Goal: Task Accomplishment & Management: Use online tool/utility

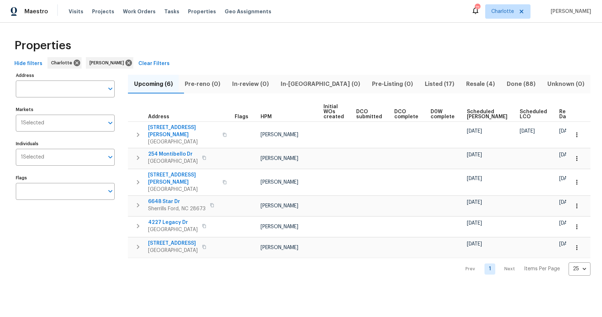
click at [370, 85] on span "Pre-Listing (0)" at bounding box center [392, 84] width 44 height 10
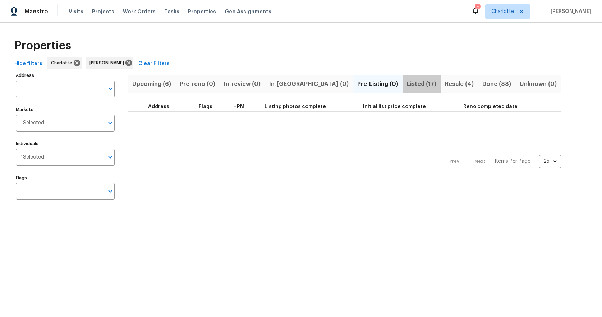
click at [407, 86] on span "Listed (17)" at bounding box center [421, 84] width 29 height 10
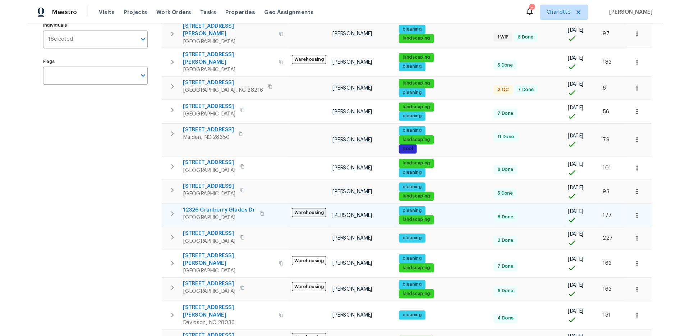
scroll to position [115, 0]
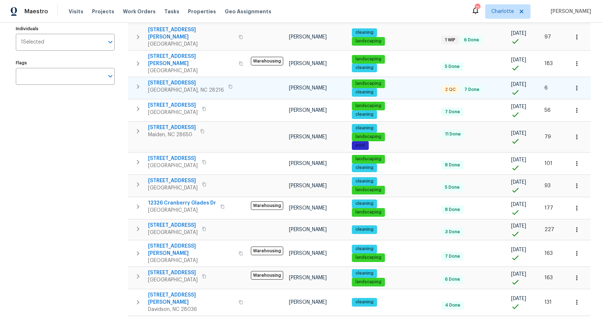
click at [574, 85] on icon "button" at bounding box center [577, 88] width 7 height 7
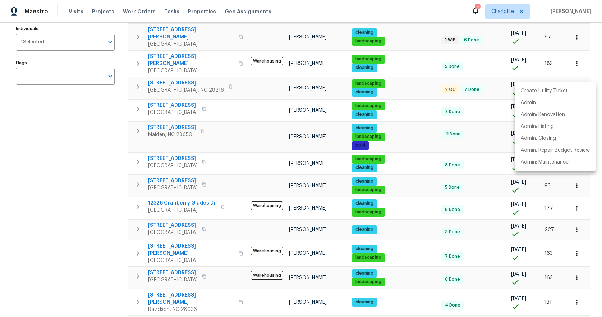
click at [523, 104] on p "Admin" at bounding box center [528, 103] width 15 height 8
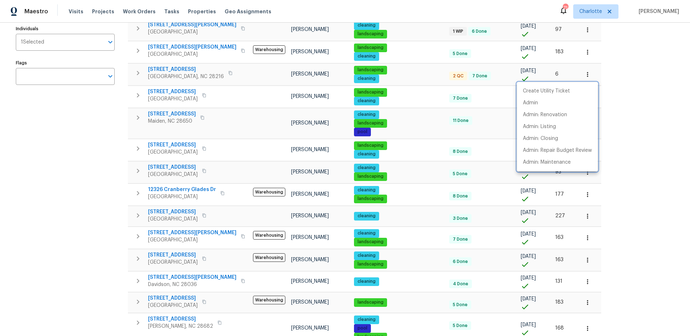
click at [162, 69] on div at bounding box center [345, 168] width 690 height 336
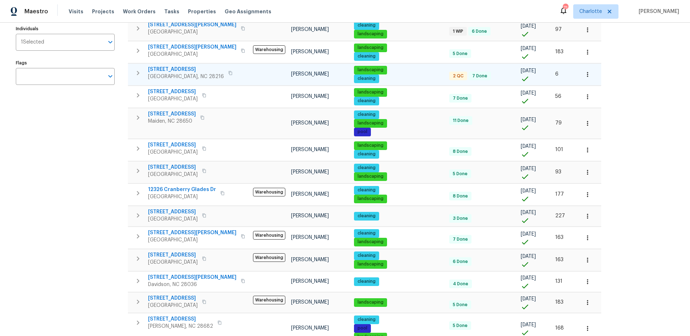
click at [166, 69] on span "5204 Grass Ridge Dr" at bounding box center [186, 69] width 76 height 7
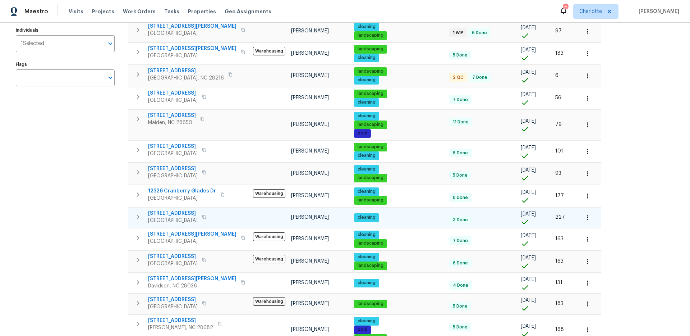
click at [184, 213] on span "17931 Kings Point Dr Apt G" at bounding box center [173, 213] width 50 height 7
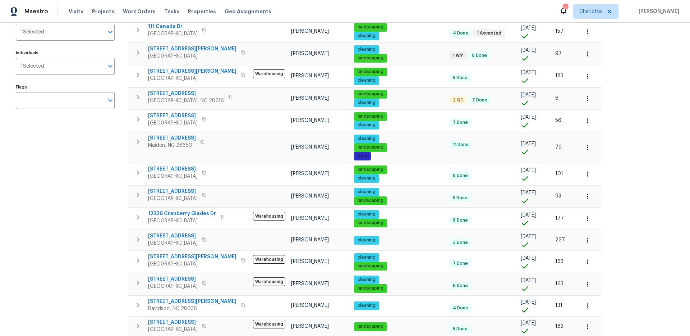
scroll to position [0, 0]
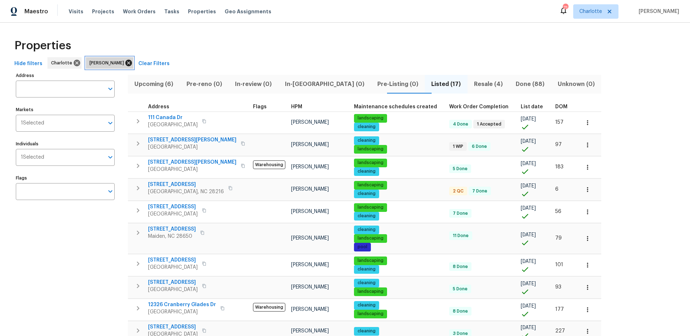
click at [125, 63] on icon at bounding box center [129, 63] width 8 height 8
click at [136, 63] on button "Clear Filters" at bounding box center [154, 63] width 37 height 13
click at [114, 63] on div "Hide filters Charlotte Greg Janiak Clear Filters" at bounding box center [345, 63] width 667 height 13
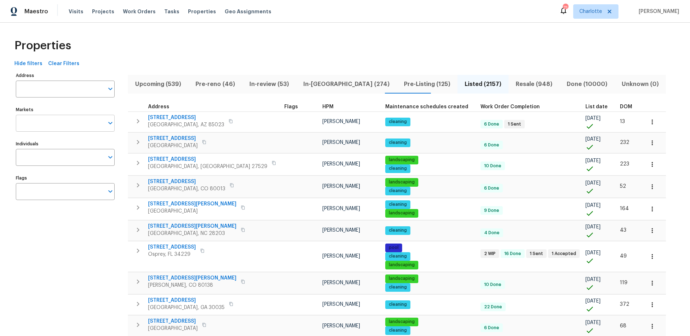
click at [75, 118] on input "Markets" at bounding box center [60, 123] width 88 height 17
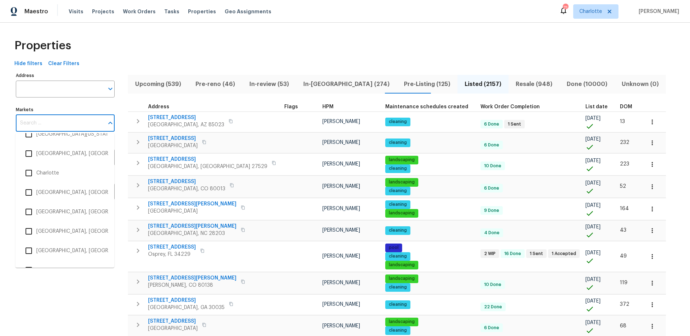
scroll to position [246, 0]
click at [27, 151] on input "checkbox" at bounding box center [28, 152] width 15 height 15
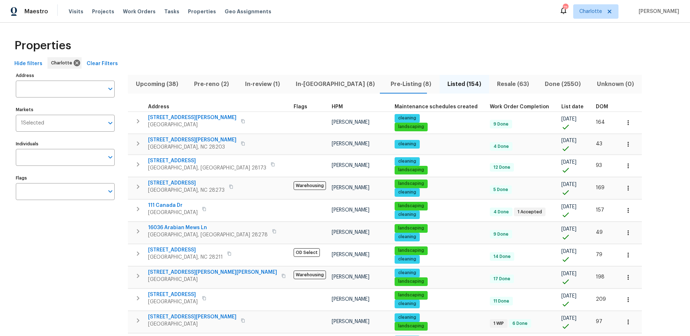
click at [167, 63] on div "Hide filters Charlotte Clear Filters" at bounding box center [345, 63] width 667 height 13
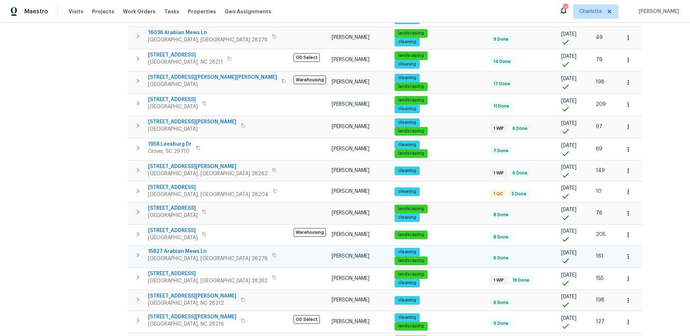
scroll to position [357, 0]
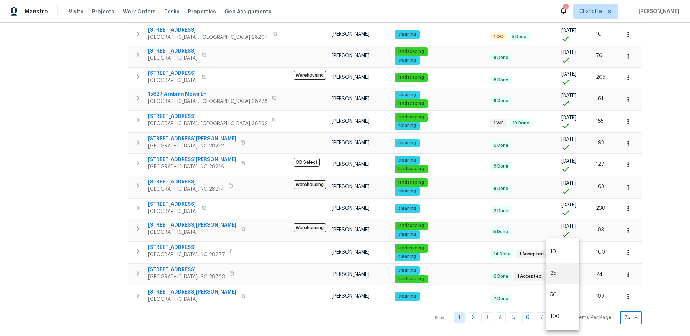
click at [572, 314] on body "Maestro Visits Projects Work Orders Tasks Properties Geo Assignments 71 Charlot…" at bounding box center [345, 168] width 690 height 336
click at [561, 317] on li "100" at bounding box center [562, 317] width 33 height 22
type input "100"
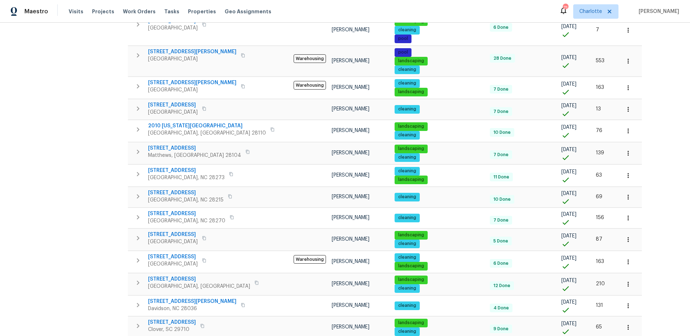
scroll to position [2051, 0]
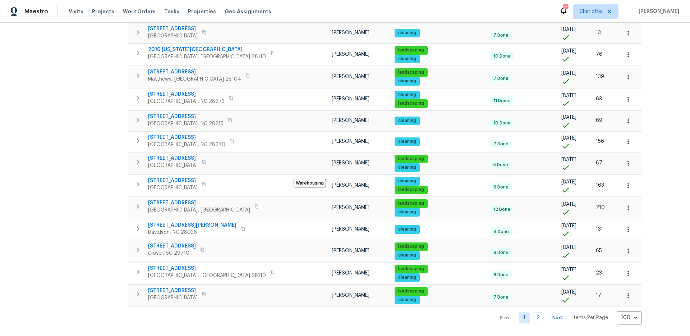
click at [547, 312] on button "Next" at bounding box center [558, 317] width 23 height 10
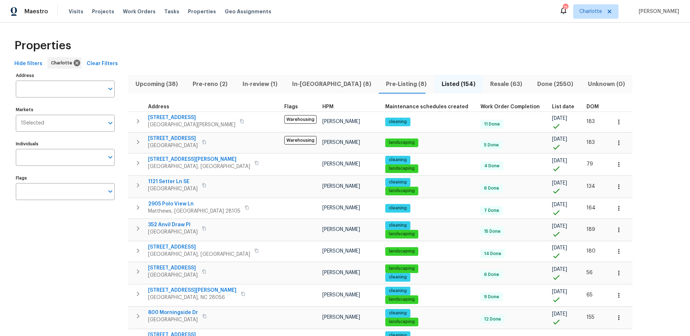
scroll to position [762, 0]
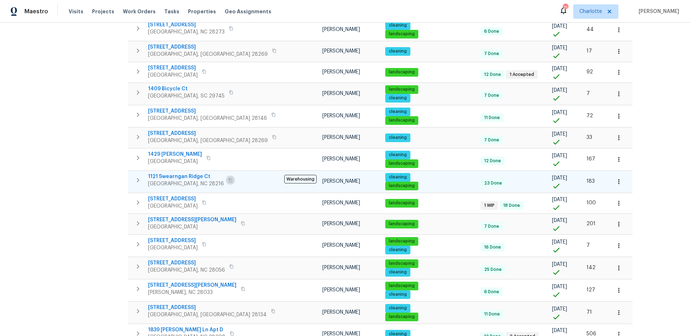
click at [228, 179] on icon "button" at bounding box center [230, 180] width 4 height 4
click at [602, 182] on icon "button" at bounding box center [619, 181] width 7 height 7
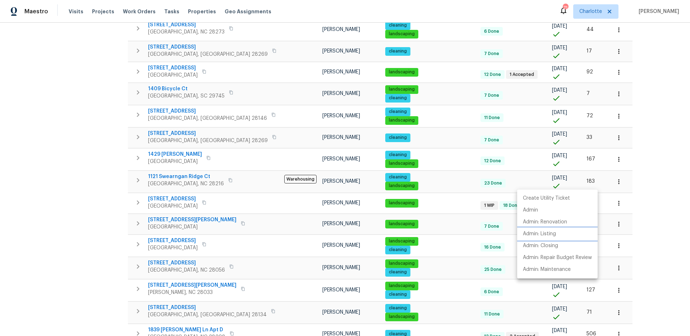
click at [538, 230] on p "Admin: Listing" at bounding box center [539, 234] width 33 height 8
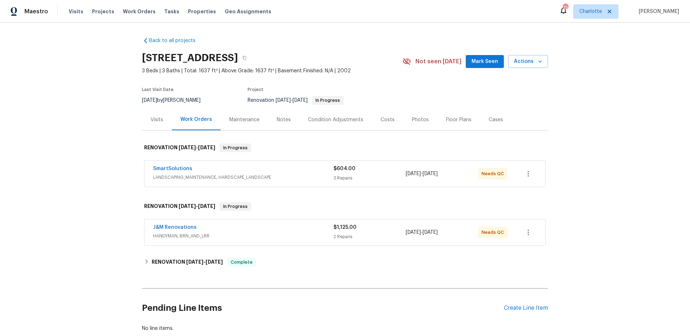
click at [240, 234] on span "HANDYMAN, BRN_AND_LRR" at bounding box center [243, 235] width 181 height 7
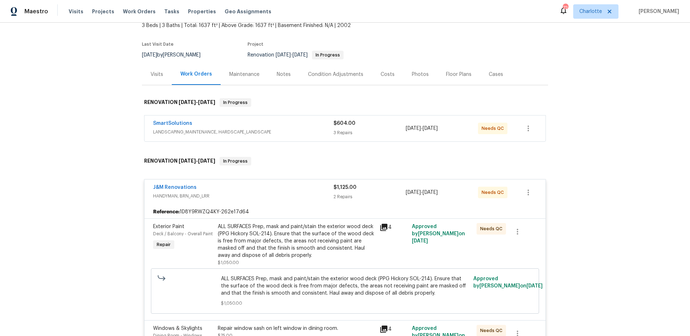
scroll to position [123, 0]
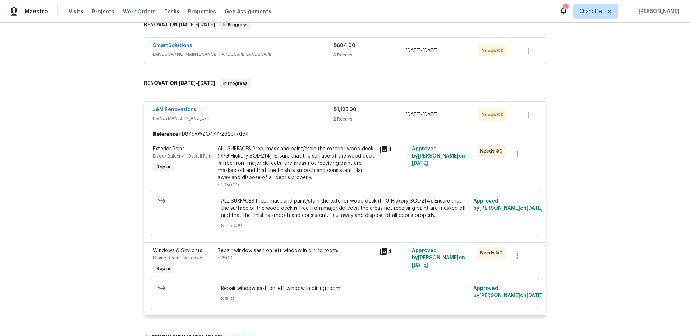
click at [289, 177] on div "ALL SURFACES Prep, mask and paint/stain the exterior wood deck (PPG Hickory SOL…" at bounding box center [296, 163] width 157 height 36
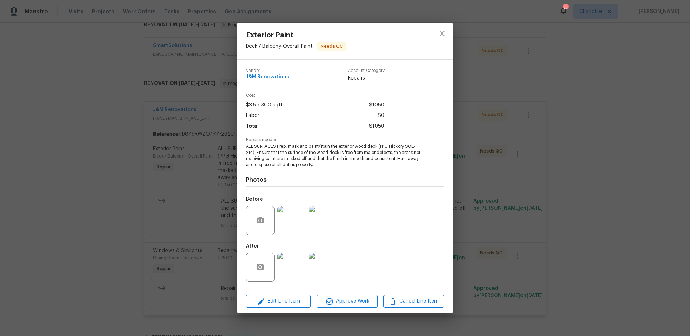
click at [288, 268] on img at bounding box center [292, 267] width 29 height 29
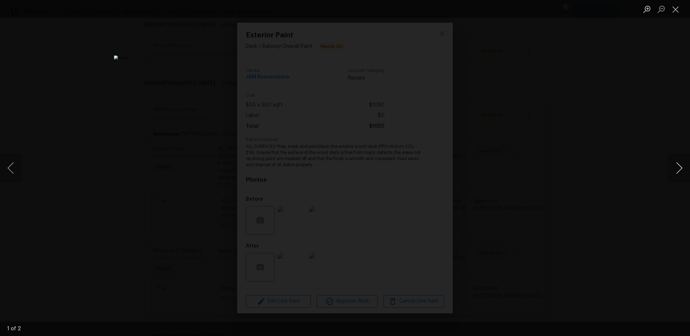
click at [677, 166] on button "Next image" at bounding box center [680, 168] width 22 height 29
click at [676, 8] on button "Close lightbox" at bounding box center [676, 9] width 14 height 13
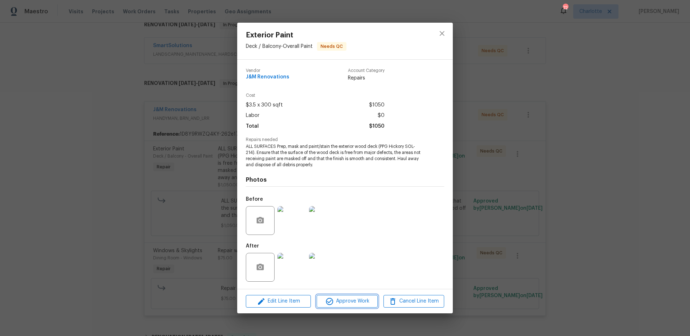
click at [356, 299] on span "Approve Work" at bounding box center [347, 301] width 56 height 9
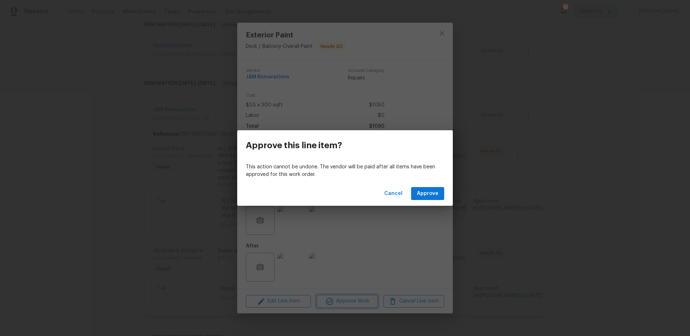
click at [356, 299] on div "Approve this line item? This action cannot be undone. The vendor will be paid a…" at bounding box center [345, 168] width 690 height 336
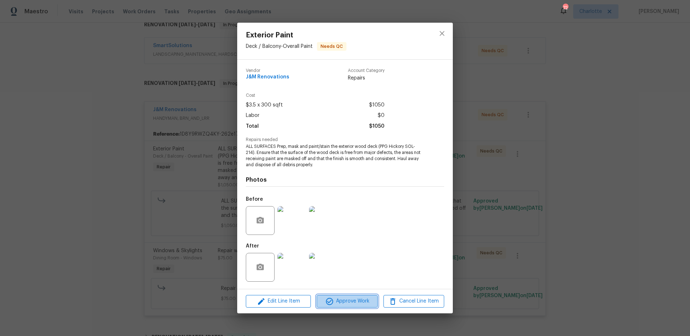
click at [338, 301] on span "Approve Work" at bounding box center [347, 301] width 56 height 9
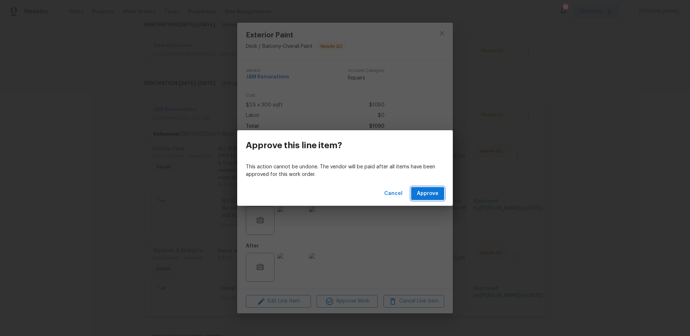
click at [439, 192] on button "Approve" at bounding box center [427, 193] width 33 height 13
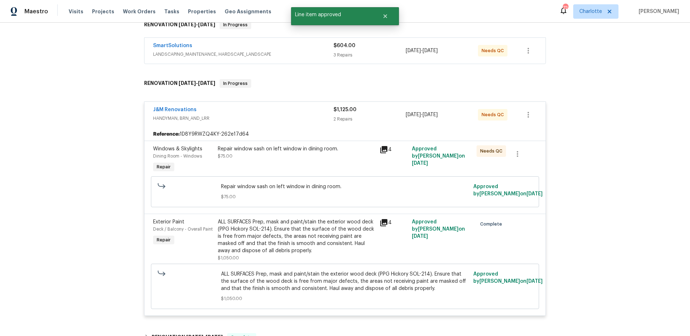
click at [282, 157] on div "Repair window sash on left window in dining room. $75.00" at bounding box center [296, 152] width 157 height 14
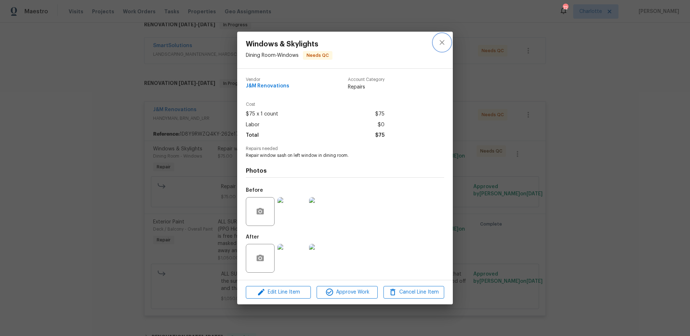
click at [442, 41] on icon "close" at bounding box center [442, 42] width 9 height 9
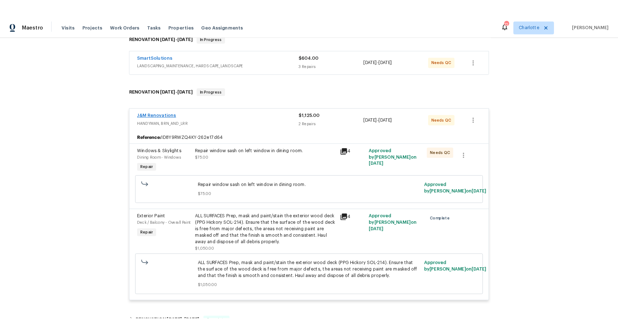
scroll to position [122, 0]
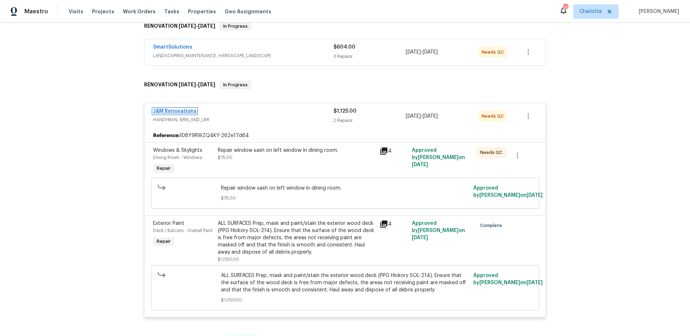
click at [175, 109] on link "J&M Renovations" at bounding box center [175, 111] width 44 height 5
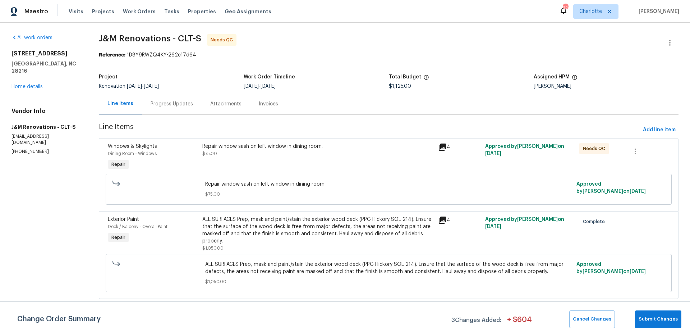
click at [172, 105] on div "Progress Updates" at bounding box center [172, 103] width 42 height 7
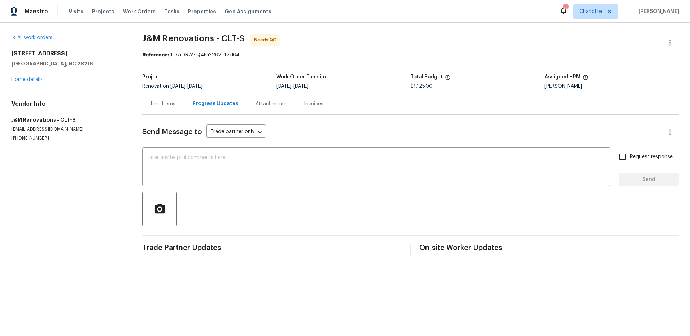
click at [168, 104] on div "Line Items" at bounding box center [163, 103] width 24 height 7
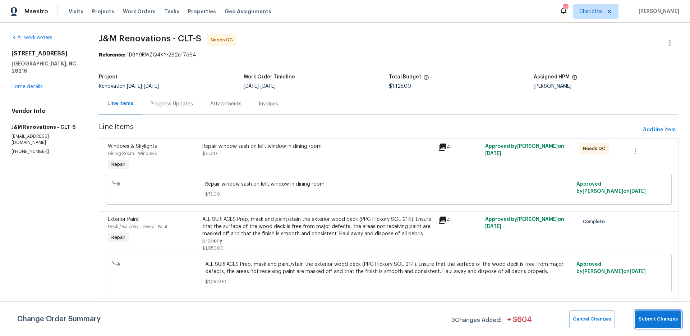
click at [659, 319] on span "Submit Changes" at bounding box center [658, 319] width 39 height 8
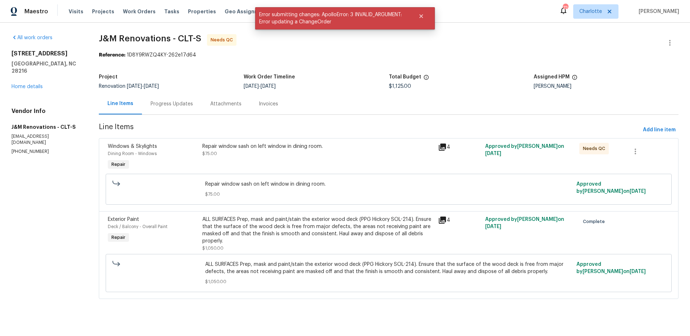
click at [227, 156] on div "Repair window sash on left window in dining room. $75.00" at bounding box center [318, 150] width 232 height 14
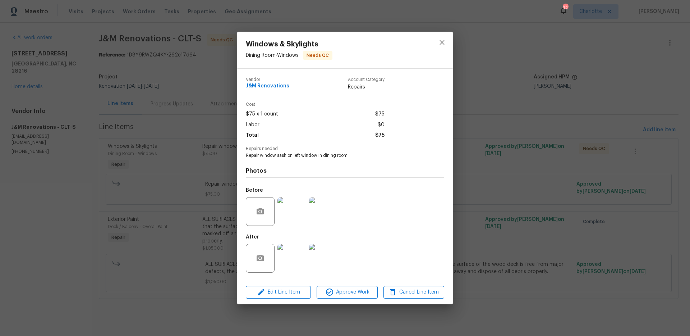
click at [283, 259] on img at bounding box center [292, 258] width 29 height 29
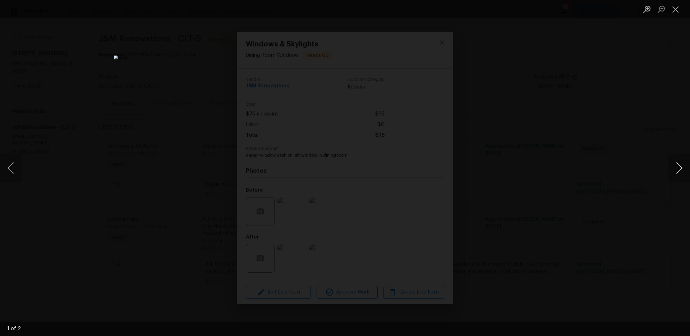
click at [680, 170] on button "Next image" at bounding box center [680, 168] width 22 height 29
click at [676, 10] on button "Close lightbox" at bounding box center [676, 9] width 14 height 13
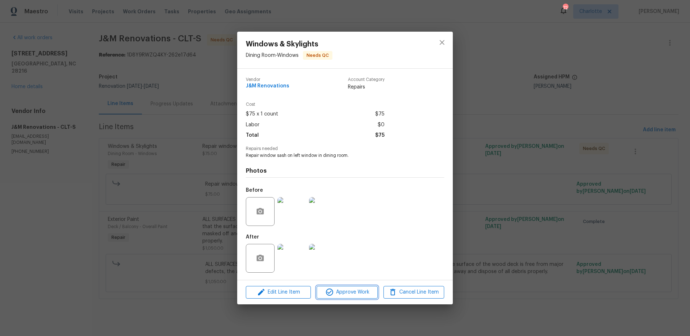
click at [362, 290] on span "Approve Work" at bounding box center [347, 292] width 56 height 9
click at [350, 293] on span "Approve Work" at bounding box center [347, 292] width 56 height 9
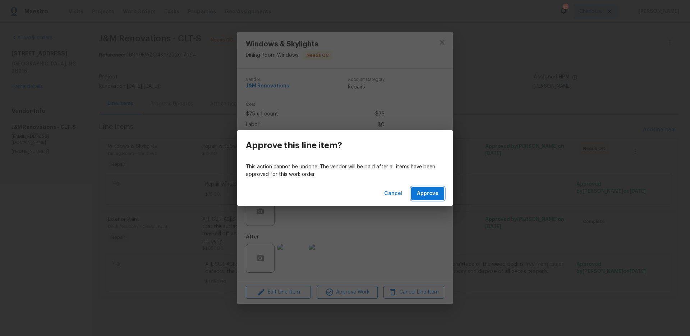
click at [419, 192] on span "Approve" at bounding box center [428, 193] width 22 height 9
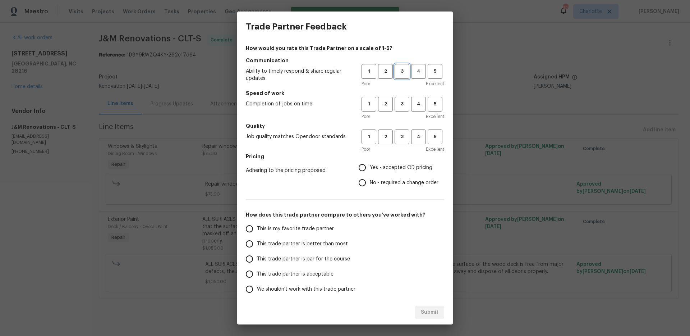
click at [402, 73] on span "3" at bounding box center [402, 71] width 13 height 8
click at [414, 105] on span "4" at bounding box center [418, 104] width 13 height 8
click at [412, 134] on span "4" at bounding box center [418, 137] width 13 height 8
click at [377, 171] on span "Yes - accepted OD pricing" at bounding box center [401, 168] width 63 height 8
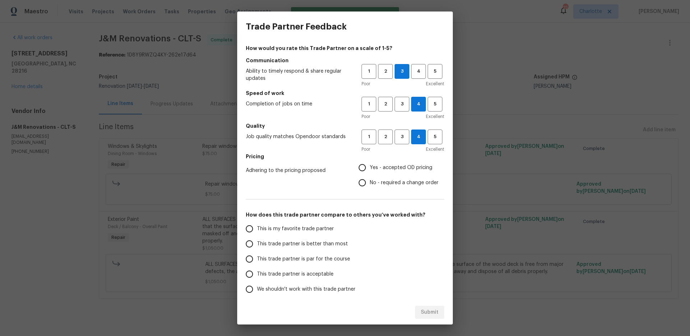
click at [370, 171] on input "Yes - accepted OD pricing" at bounding box center [362, 167] width 15 height 15
radio input "true"
drag, startPoint x: 285, startPoint y: 230, endPoint x: 292, endPoint y: 236, distance: 8.7
click at [285, 230] on span "This is my favorite trade partner" at bounding box center [295, 229] width 77 height 8
click at [257, 230] on input "This is my favorite trade partner" at bounding box center [249, 228] width 15 height 15
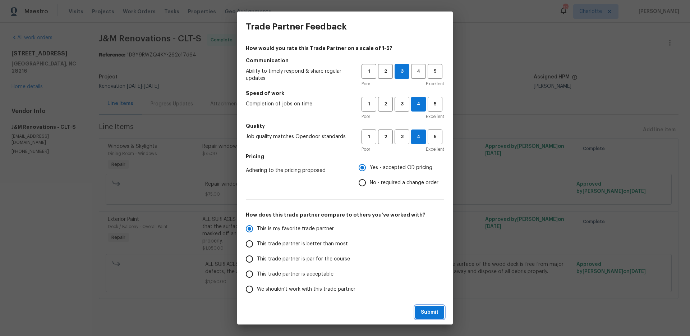
click at [438, 310] on span "Submit" at bounding box center [430, 312] width 18 height 9
radio input "true"
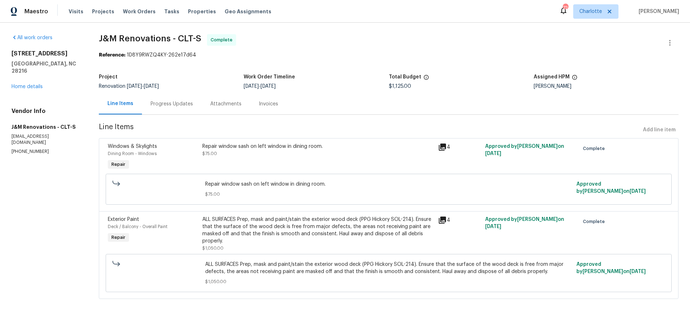
radio input "false"
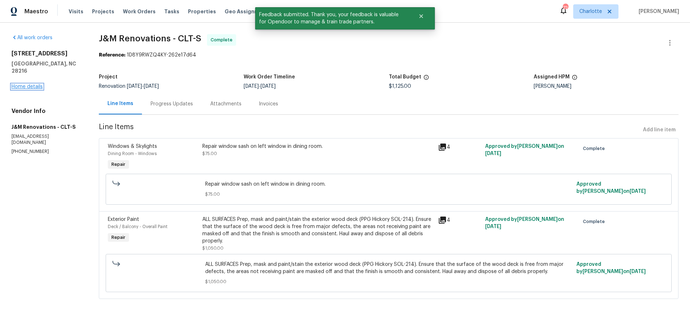
click at [39, 84] on link "Home details" at bounding box center [27, 86] width 31 height 5
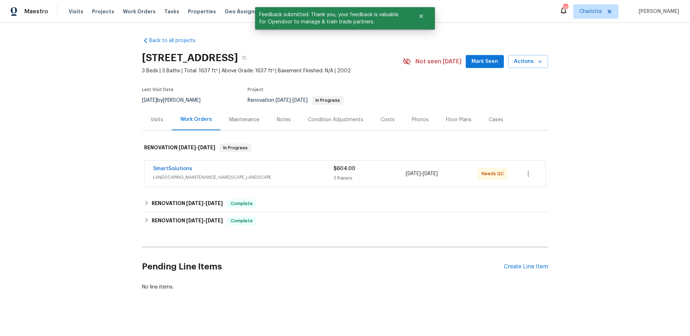
click at [202, 168] on div "SmartSolutions" at bounding box center [243, 169] width 181 height 9
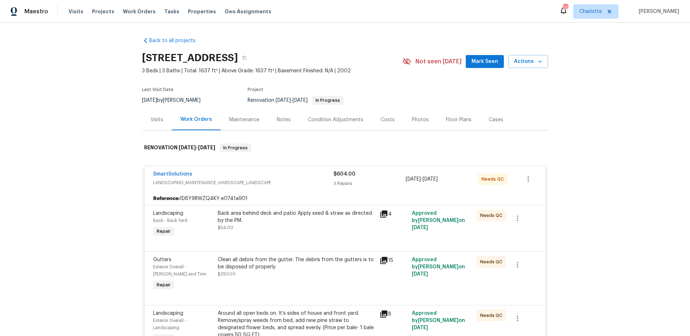
click at [247, 219] on div "Back area behind deck and patio Apply seed & straw as directed by the PM." at bounding box center [296, 217] width 157 height 14
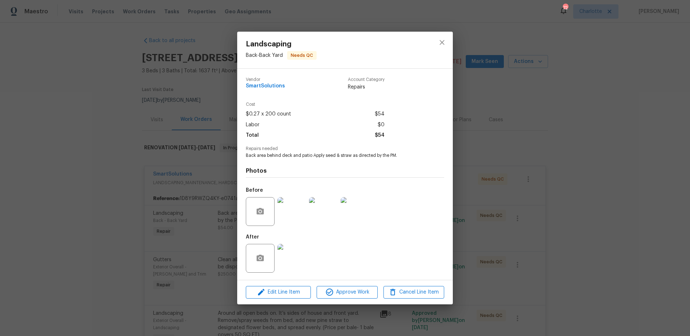
click at [286, 257] on img at bounding box center [292, 258] width 29 height 29
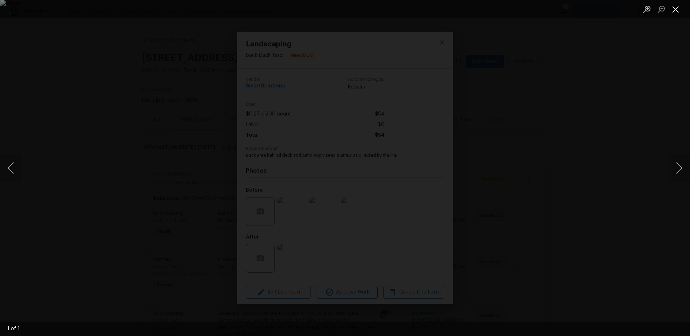
click at [677, 11] on button "Close lightbox" at bounding box center [676, 9] width 14 height 13
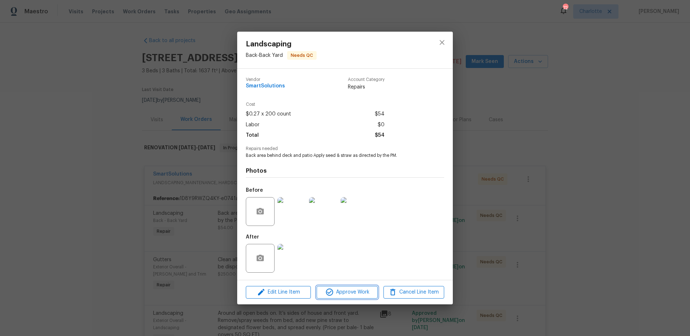
click at [334, 288] on span "Approve Work" at bounding box center [347, 292] width 56 height 9
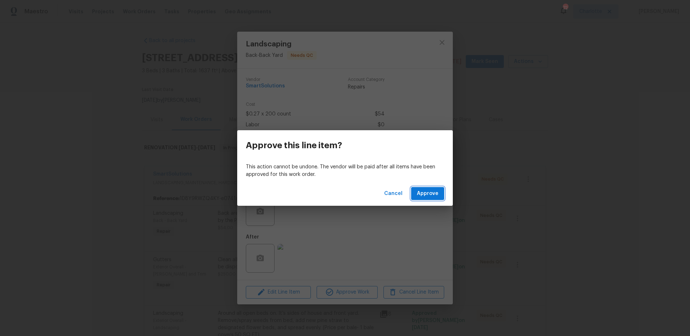
click at [426, 192] on span "Approve" at bounding box center [428, 193] width 22 height 9
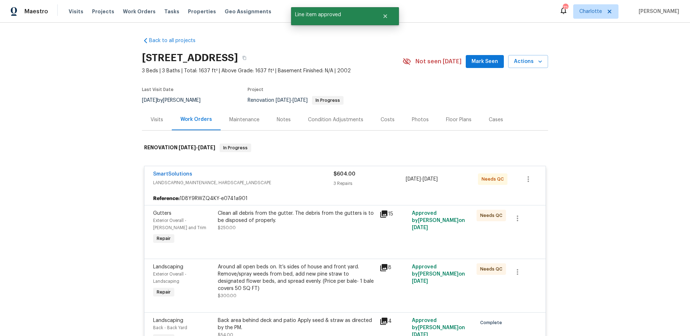
click at [293, 232] on div "Clean all debris from the gutter. The debris from the gutters is to be disposed…" at bounding box center [297, 227] width 162 height 40
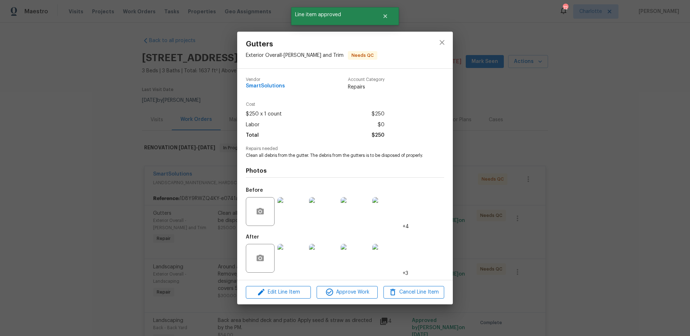
click at [287, 265] on img at bounding box center [292, 258] width 29 height 29
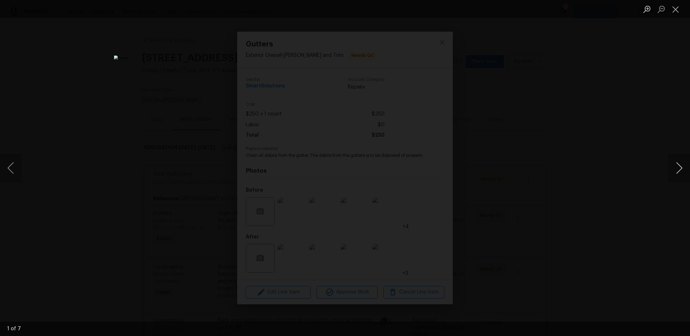
click at [681, 165] on button "Next image" at bounding box center [680, 168] width 22 height 29
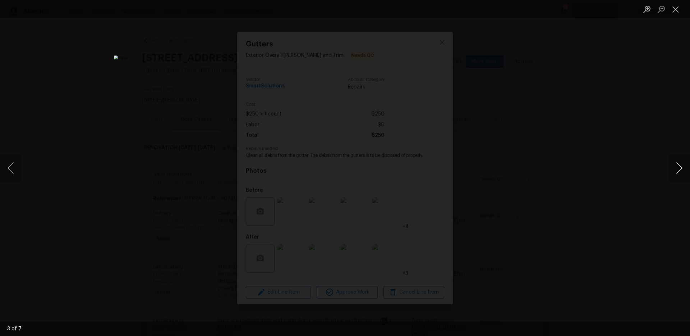
click at [681, 165] on button "Next image" at bounding box center [680, 168] width 22 height 29
click at [677, 168] on button "Next image" at bounding box center [680, 168] width 22 height 29
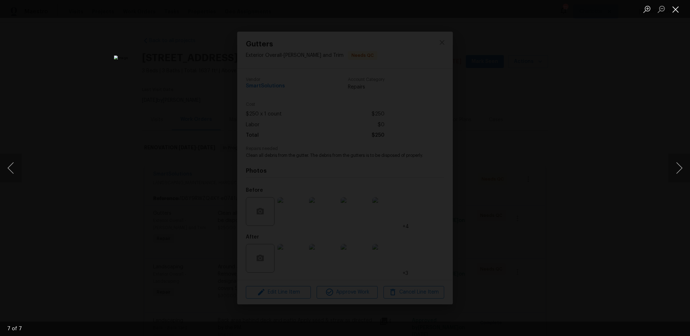
click at [679, 8] on button "Close lightbox" at bounding box center [676, 9] width 14 height 13
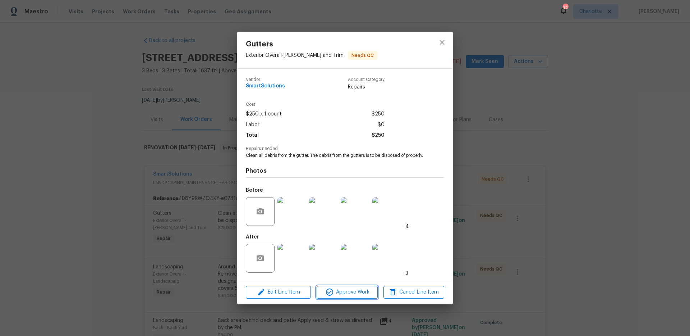
click at [353, 293] on span "Approve Work" at bounding box center [347, 292] width 56 height 9
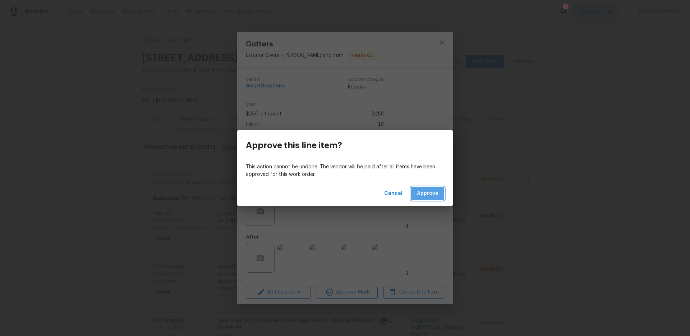
click at [421, 193] on span "Approve" at bounding box center [428, 193] width 22 height 9
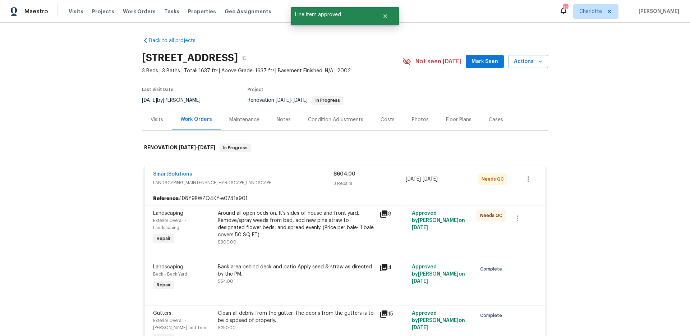
click at [282, 224] on div "Around all open beds on. It’s sides of house and front yard. Remove/spray weeds…" at bounding box center [296, 224] width 157 height 29
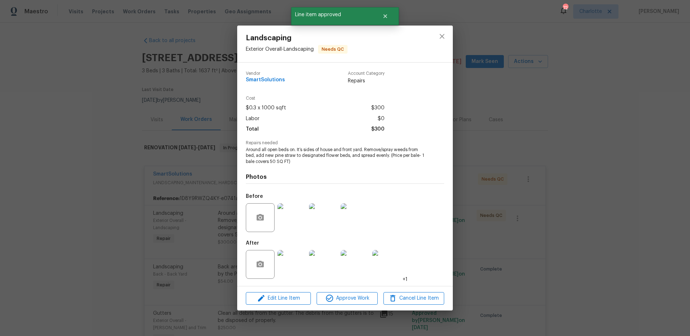
click at [286, 260] on img at bounding box center [292, 264] width 29 height 29
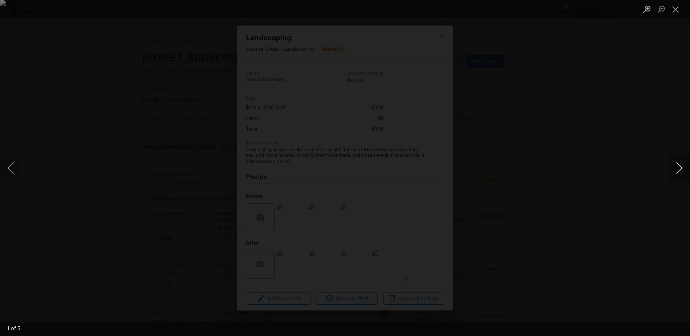
click at [674, 166] on button "Next image" at bounding box center [680, 168] width 22 height 29
click at [675, 9] on button "Close lightbox" at bounding box center [676, 9] width 14 height 13
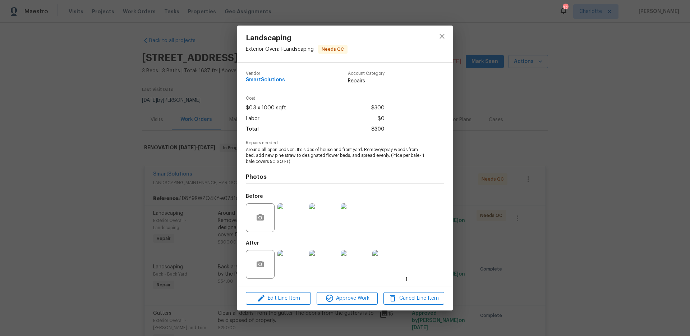
click at [675, 9] on button "Close lightbox" at bounding box center [676, 9] width 14 height 13
click at [347, 296] on span "Approve Work" at bounding box center [347, 298] width 56 height 9
click at [360, 301] on span "Approve Work" at bounding box center [347, 298] width 56 height 9
click at [331, 298] on icon "button" at bounding box center [329, 298] width 9 height 9
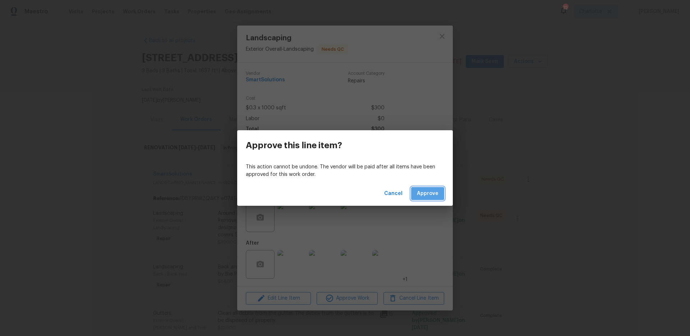
click at [439, 192] on button "Approve" at bounding box center [427, 193] width 33 height 13
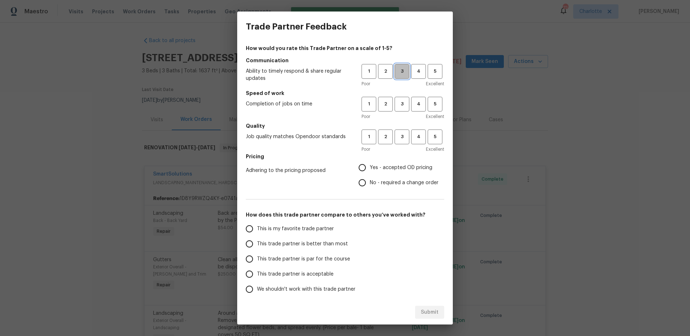
click at [401, 71] on span "3" at bounding box center [402, 71] width 13 height 8
click at [416, 102] on span "4" at bounding box center [418, 104] width 13 height 8
click at [396, 135] on span "3" at bounding box center [402, 137] width 13 height 8
click at [384, 164] on span "Yes - accepted OD pricing" at bounding box center [401, 168] width 63 height 8
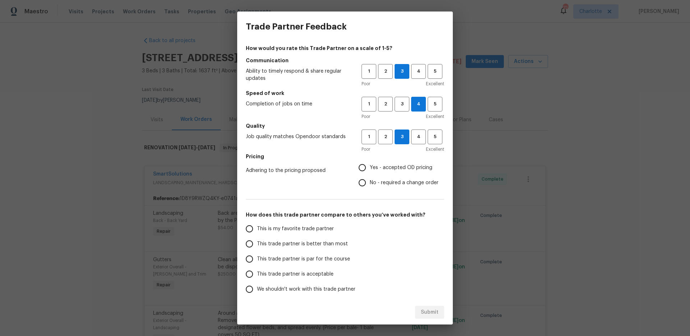
click at [370, 164] on input "Yes - accepted OD pricing" at bounding box center [362, 167] width 15 height 15
radio input "true"
click at [273, 255] on span "This trade partner is par for the course" at bounding box center [303, 259] width 93 height 8
click at [257, 255] on input "This trade partner is par for the course" at bounding box center [249, 258] width 15 height 15
click at [436, 310] on span "Submit" at bounding box center [430, 312] width 18 height 9
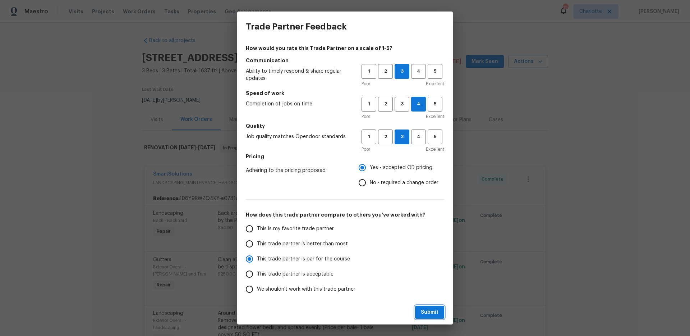
radio input "true"
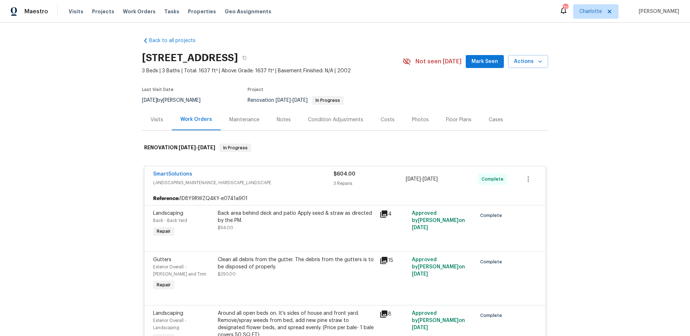
radio input "false"
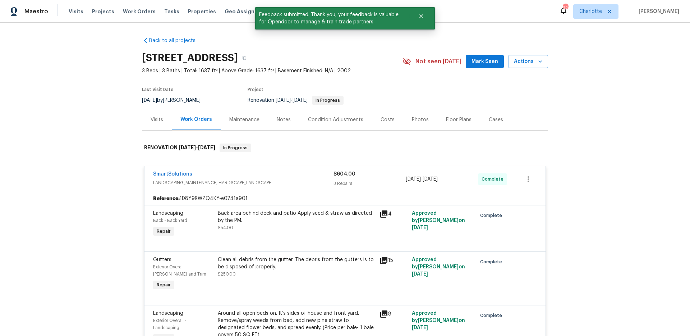
click at [275, 181] on span "LANDSCAPING_MAINTENANCE, HARDSCAPE_LANDSCAPE" at bounding box center [243, 182] width 181 height 7
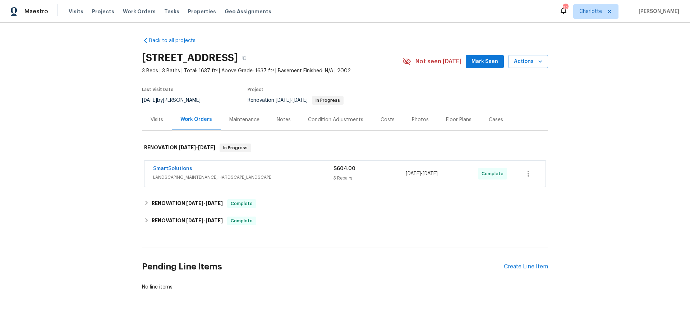
click at [79, 162] on div "Back to all projects 5204 Grass Ridge Dr, Charlotte, NC 28216 3 Beds | 3 Baths …" at bounding box center [345, 179] width 690 height 313
click at [83, 160] on div "Back to all projects 5204 Grass Ridge Dr, Charlotte, NC 28216 3 Beds | 3 Baths …" at bounding box center [345, 179] width 690 height 313
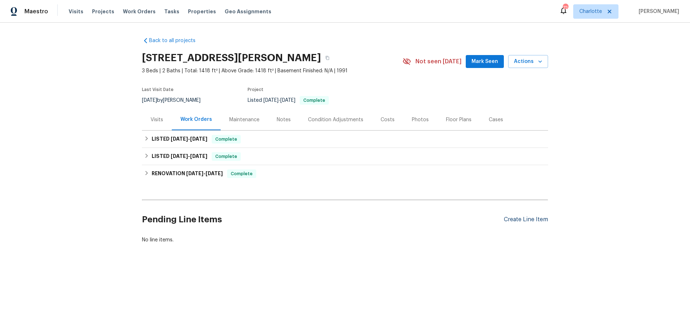
click at [513, 219] on div "Create Line Item" at bounding box center [526, 219] width 44 height 7
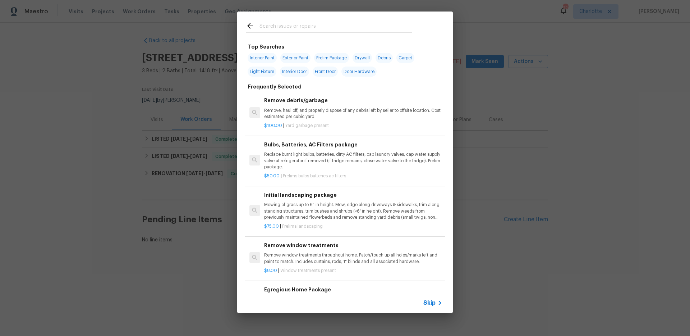
click at [261, 21] on div at bounding box center [328, 26] width 183 height 28
click at [266, 26] on input "text" at bounding box center [336, 27] width 152 height 11
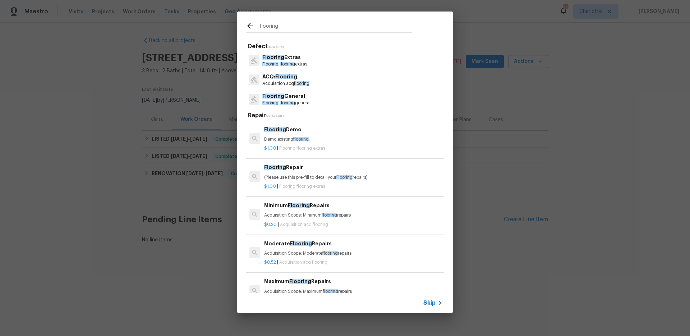
type input "flooring"
click at [274, 97] on span "Flooring" at bounding box center [273, 95] width 22 height 5
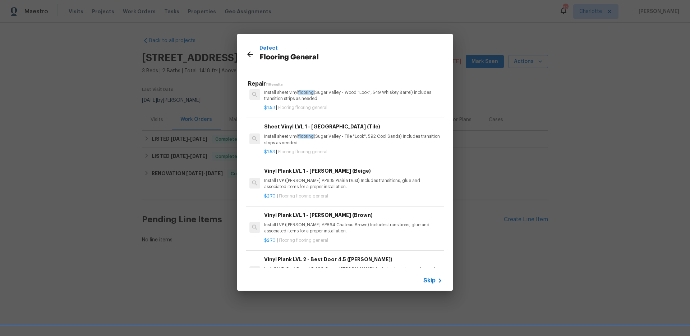
scroll to position [66, 0]
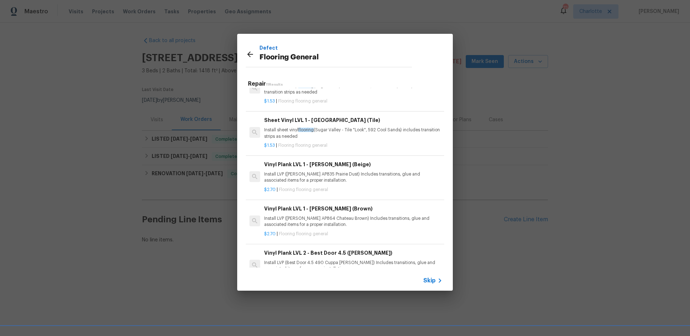
click at [296, 171] on p "Install LVP (Knighton AP835 Prairie Dust) Includes transitions, glue and associ…" at bounding box center [353, 177] width 178 height 12
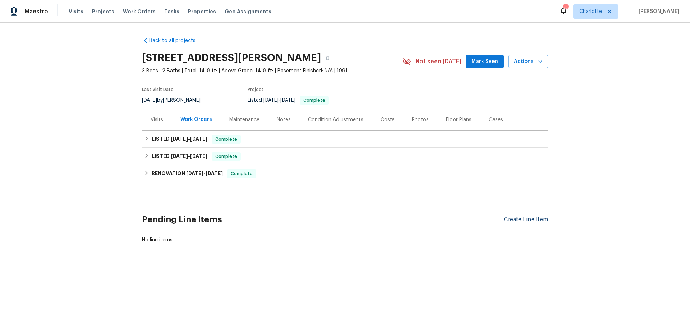
click at [535, 217] on div "Create Line Item" at bounding box center [526, 219] width 44 height 7
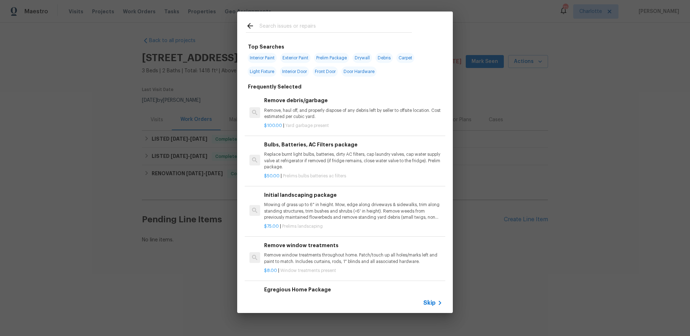
click at [292, 27] on input "text" at bounding box center [336, 27] width 152 height 11
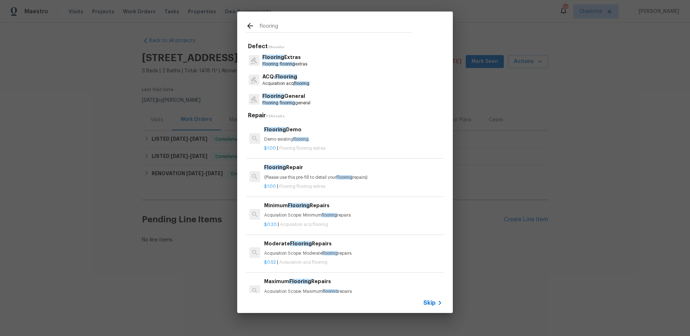
type input "flooring"
click at [280, 95] on span "Flooring" at bounding box center [273, 95] width 22 height 5
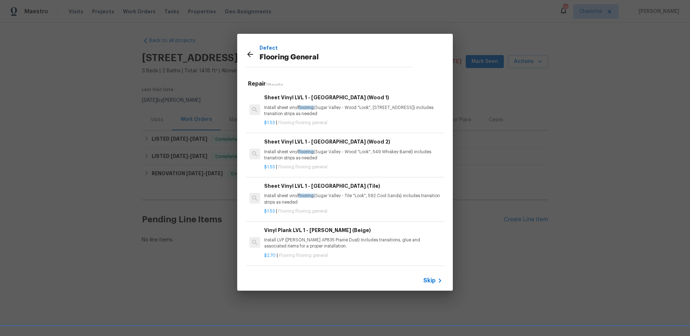
click at [293, 243] on p "Install LVP (Knighton AP835 Prairie Dust) Includes transitions, glue and associ…" at bounding box center [353, 243] width 178 height 12
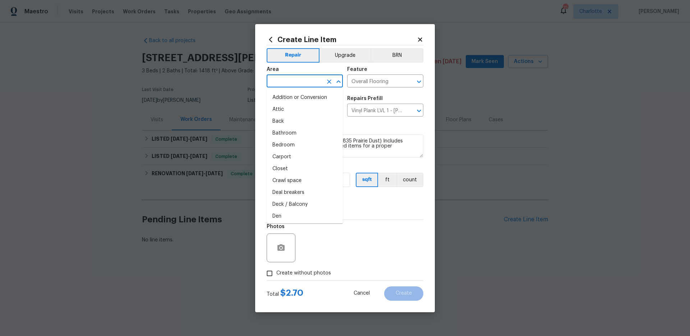
click at [289, 81] on input "text" at bounding box center [295, 81] width 56 height 11
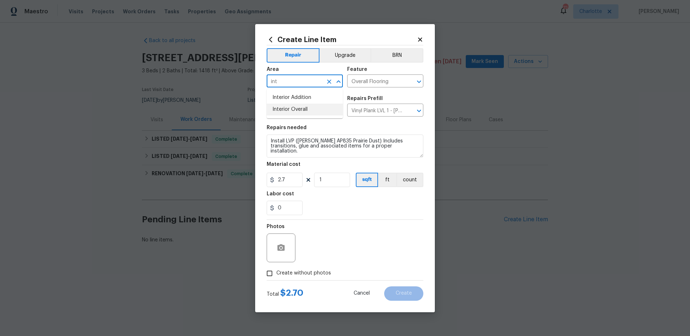
click at [287, 114] on li "Interior Overall" at bounding box center [305, 110] width 76 height 12
type input "Interior Overall"
click at [304, 273] on span "Create without photos" at bounding box center [304, 273] width 55 height 8
click at [277, 273] on input "Create without photos" at bounding box center [270, 273] width 14 height 14
checkbox input "true"
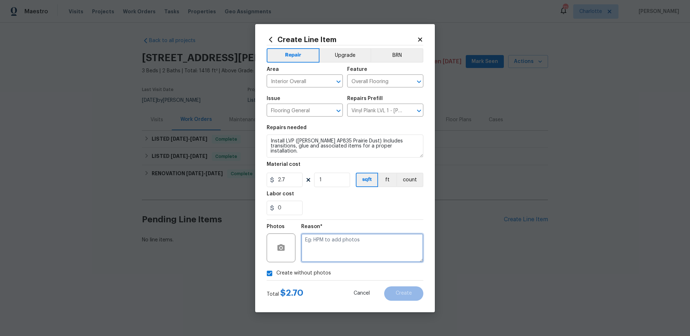
click at [320, 248] on textarea at bounding box center [362, 247] width 122 height 29
type textarea "na"
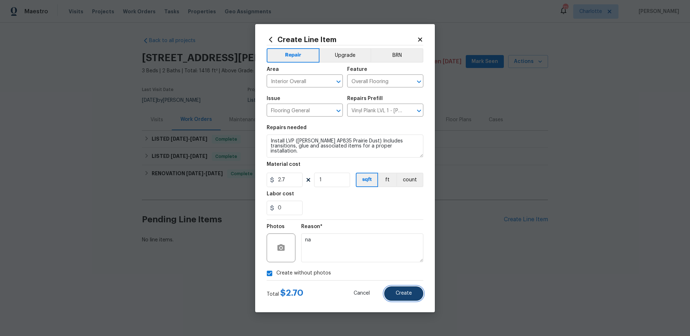
click at [397, 293] on span "Create" at bounding box center [404, 293] width 16 height 5
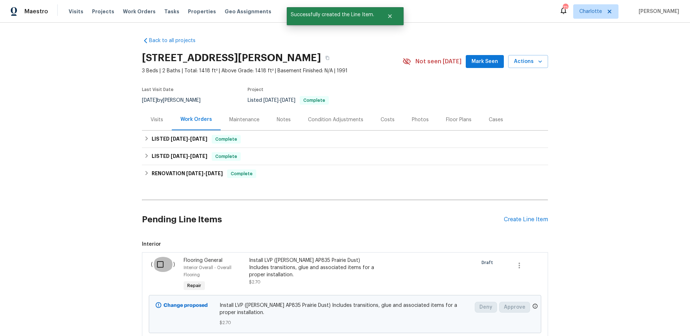
click at [159, 264] on input "checkbox" at bounding box center [163, 264] width 20 height 15
checkbox input "true"
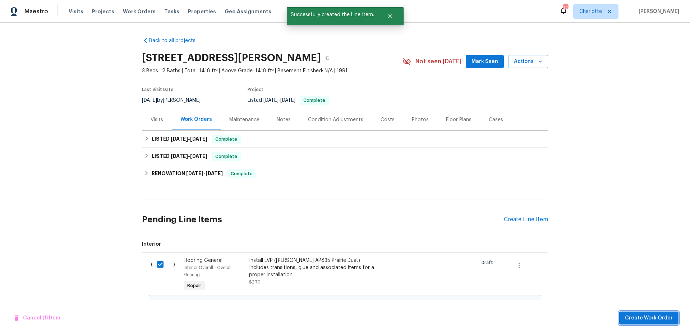
click at [637, 316] on span "Create Work Order" at bounding box center [649, 318] width 48 height 9
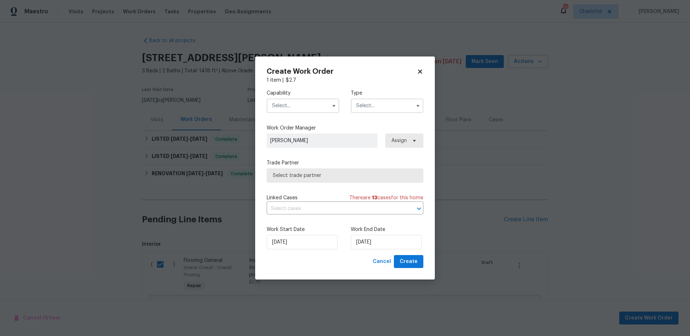
click at [280, 102] on input "text" at bounding box center [303, 106] width 73 height 14
click at [282, 104] on input "text" at bounding box center [303, 106] width 73 height 14
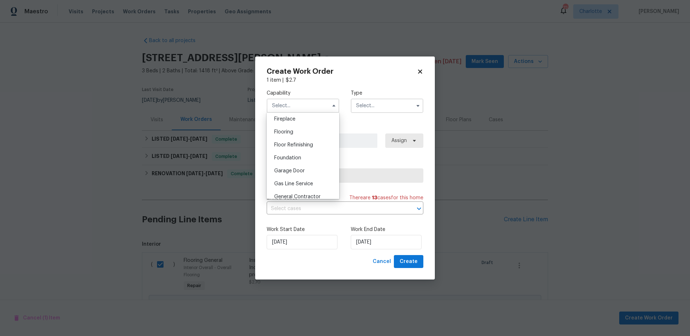
scroll to position [263, 0]
click at [294, 143] on div "Flooring" at bounding box center [303, 136] width 69 height 13
type input "Flooring"
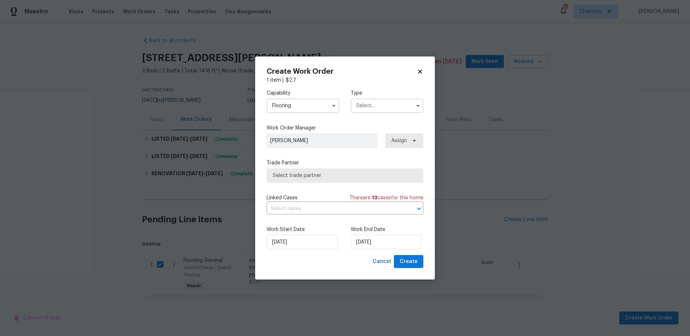
click at [388, 105] on input "text" at bounding box center [387, 106] width 73 height 14
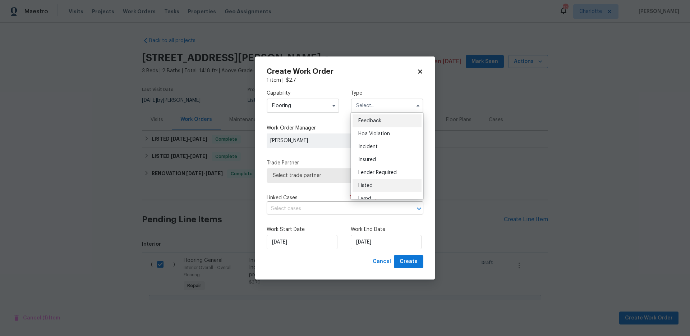
click at [367, 186] on span "Listed" at bounding box center [366, 185] width 14 height 5
type input "Listed"
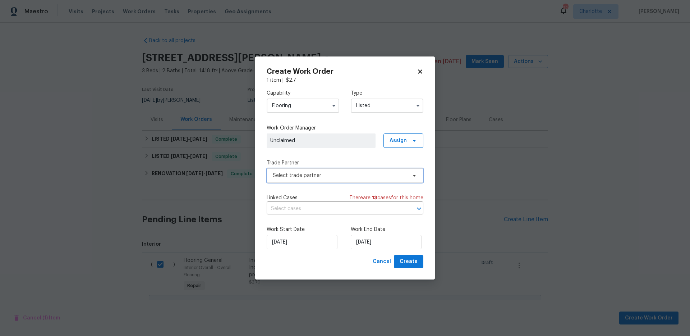
click at [319, 172] on span "Select trade partner" at bounding box center [340, 175] width 134 height 7
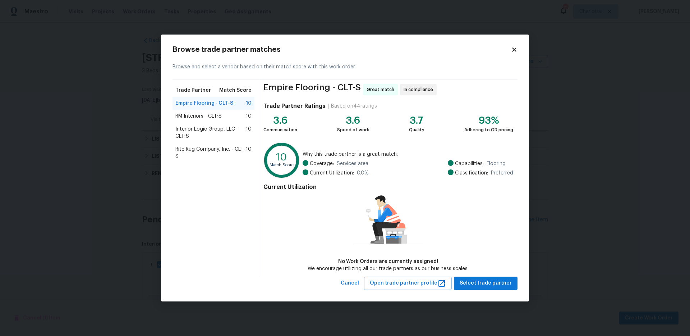
click at [201, 146] on span "Rite Rug Company, Inc. - CLT-S" at bounding box center [210, 153] width 70 height 14
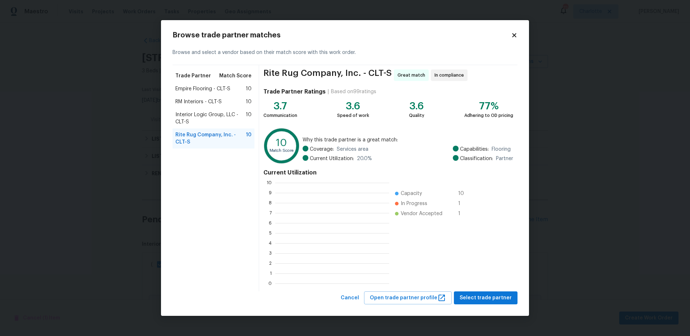
scroll to position [95, 109]
click at [487, 298] on span "Select trade partner" at bounding box center [486, 297] width 52 height 9
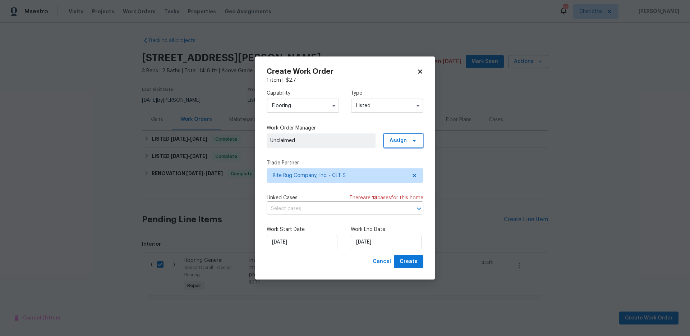
click at [401, 142] on span "Assign" at bounding box center [398, 140] width 17 height 7
click at [401, 144] on span "Assign" at bounding box center [404, 140] width 40 height 14
click at [401, 142] on span "Assign" at bounding box center [398, 140] width 17 height 7
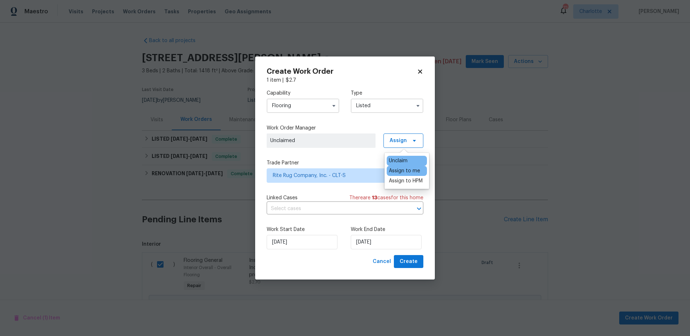
click at [403, 171] on div "Assign to me" at bounding box center [404, 170] width 31 height 7
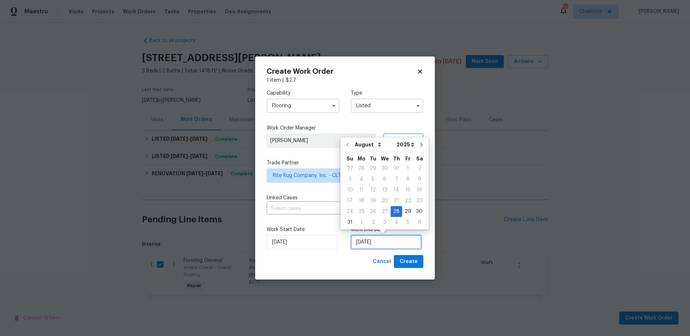
click at [370, 239] on input "8/28/2025" at bounding box center [386, 242] width 71 height 14
click at [421, 145] on icon "Go to next month" at bounding box center [422, 145] width 2 height 4
type input "9/28/2025"
select select "8"
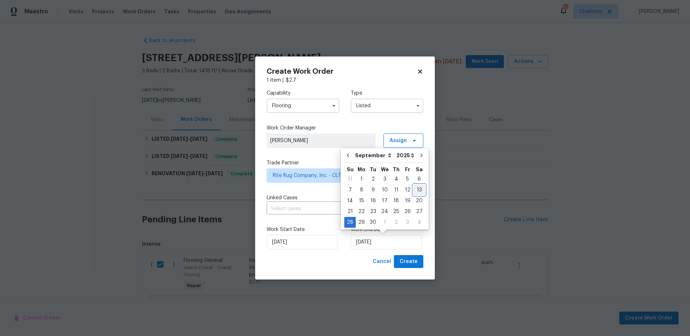
click at [416, 188] on div "13" at bounding box center [420, 190] width 12 height 10
type input "9/13/2025"
click at [416, 188] on div "Capability Flooring Type Listed Work Order Manager Greg Janiak Assign Trade Par…" at bounding box center [345, 169] width 157 height 171
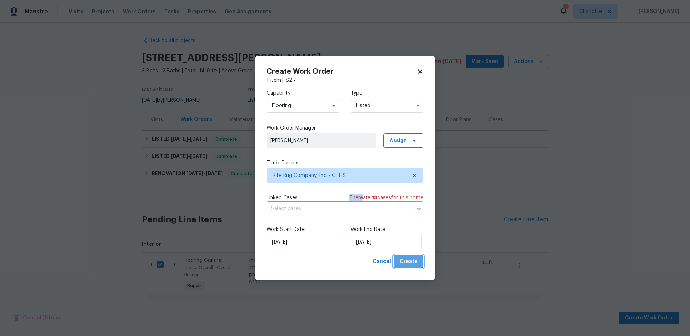
click at [405, 260] on span "Create" at bounding box center [409, 261] width 18 height 9
checkbox input "false"
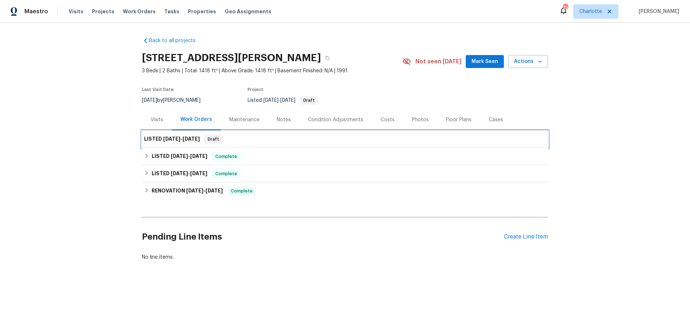
click at [151, 140] on h6 "LISTED 8/28/25 - 9/13/25" at bounding box center [172, 139] width 56 height 9
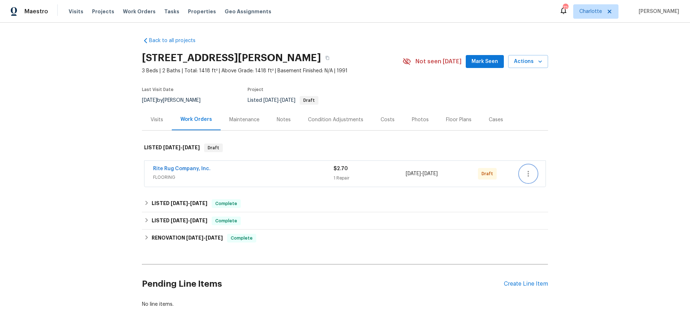
click at [530, 173] on button "button" at bounding box center [528, 173] width 17 height 17
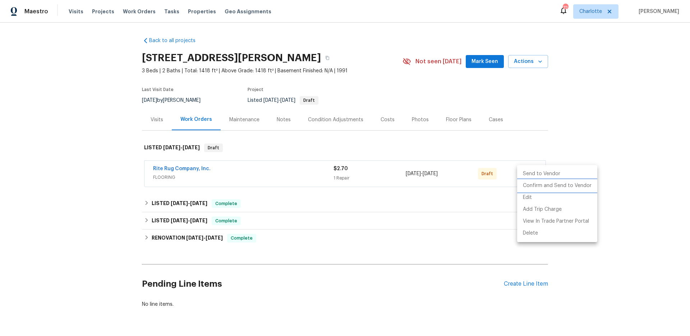
click at [533, 186] on li "Confirm and Send to Vendor" at bounding box center [557, 186] width 80 height 12
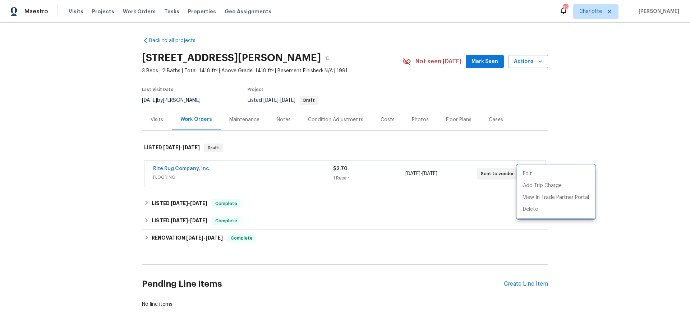
click at [163, 167] on div at bounding box center [345, 168] width 690 height 336
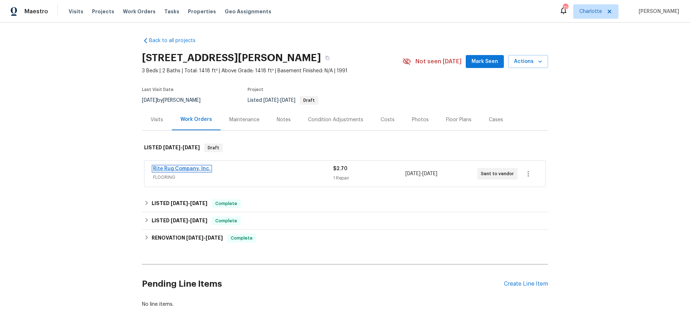
click at [165, 168] on link "Rite Rug Company, Inc." at bounding box center [182, 168] width 58 height 5
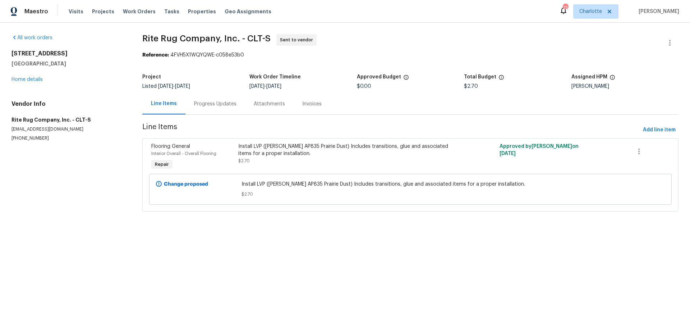
click at [205, 105] on div "Progress Updates" at bounding box center [215, 103] width 42 height 7
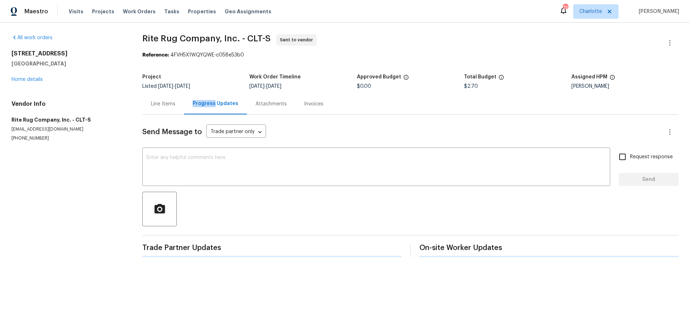
click at [205, 105] on div "Progress Updates" at bounding box center [216, 103] width 46 height 7
click at [195, 166] on textarea at bounding box center [377, 167] width 460 height 25
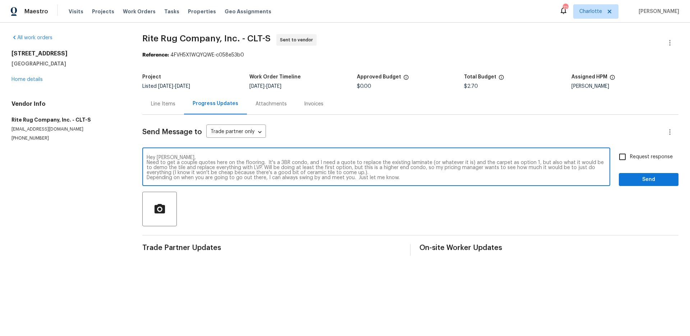
scroll to position [5, 0]
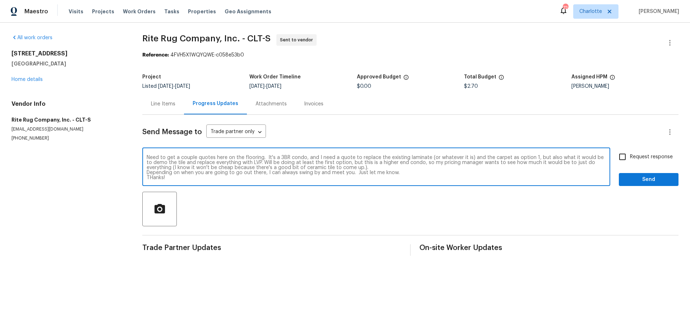
type textarea "Hey Gerardo, Need to get a couple quotes here on the flooring. It's a 3BR condo…"
click at [649, 156] on span "Request response" at bounding box center [651, 157] width 43 height 8
click at [630, 156] on input "Request response" at bounding box center [622, 156] width 15 height 15
checkbox input "true"
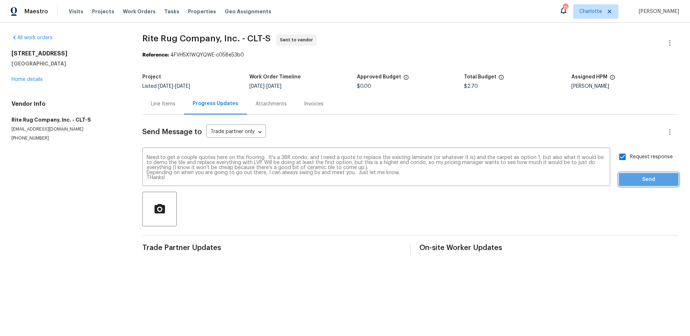
click at [648, 177] on span "Send" at bounding box center [649, 179] width 48 height 9
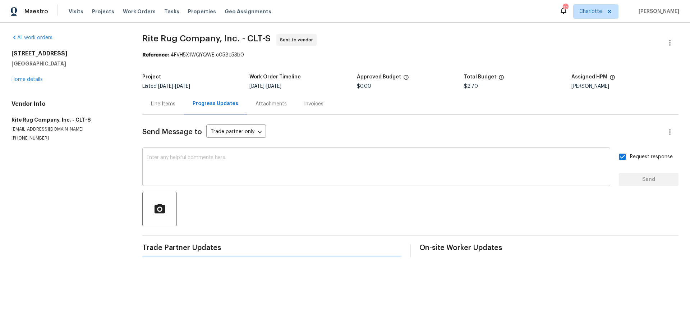
scroll to position [0, 0]
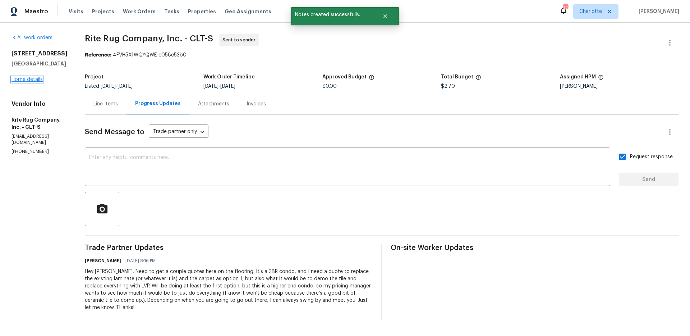
click at [38, 82] on link "Home details" at bounding box center [27, 79] width 31 height 5
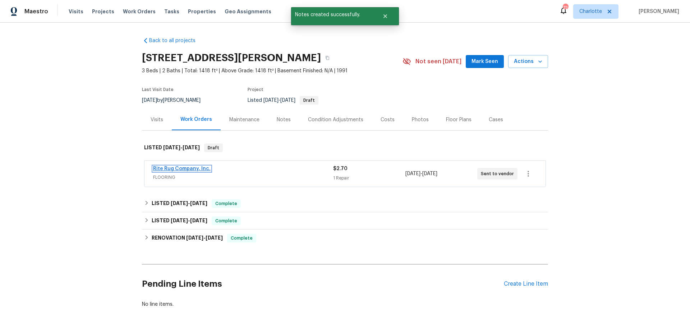
click at [169, 168] on link "Rite Rug Company, Inc." at bounding box center [182, 168] width 58 height 5
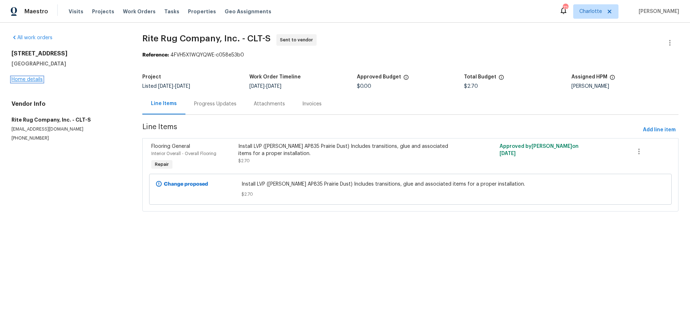
click at [25, 79] on link "Home details" at bounding box center [27, 79] width 31 height 5
